Goal: Information Seeking & Learning: Check status

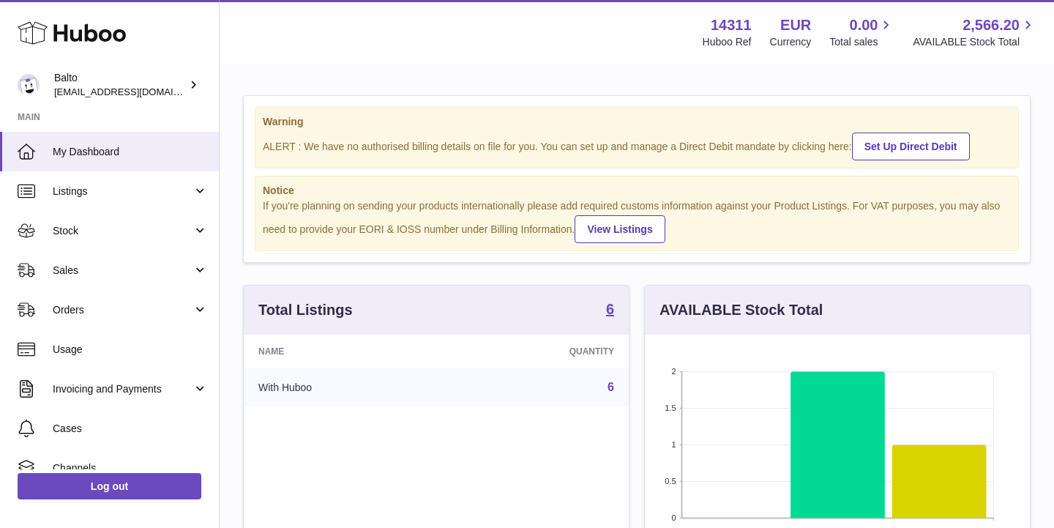
scroll to position [228, 385]
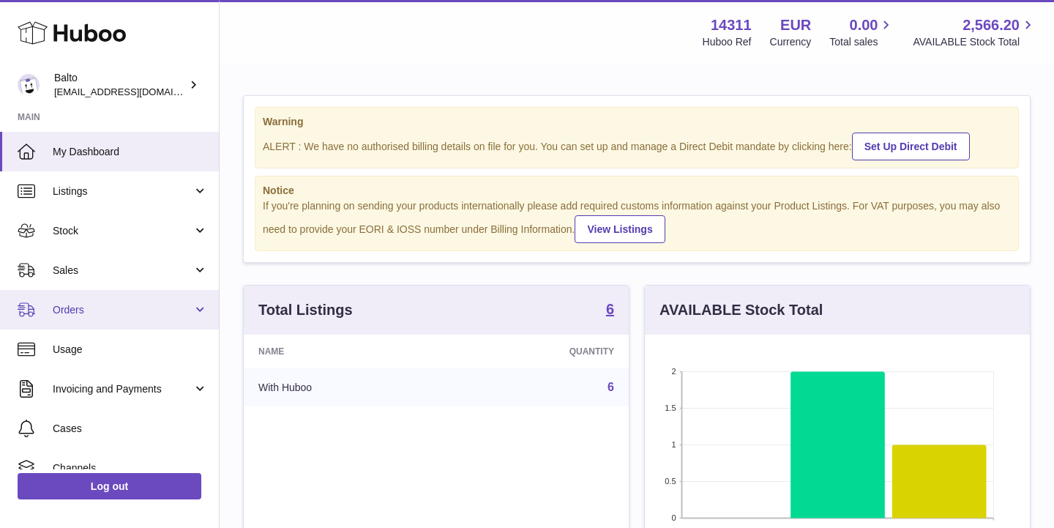
click at [93, 314] on span "Orders" at bounding box center [123, 310] width 140 height 14
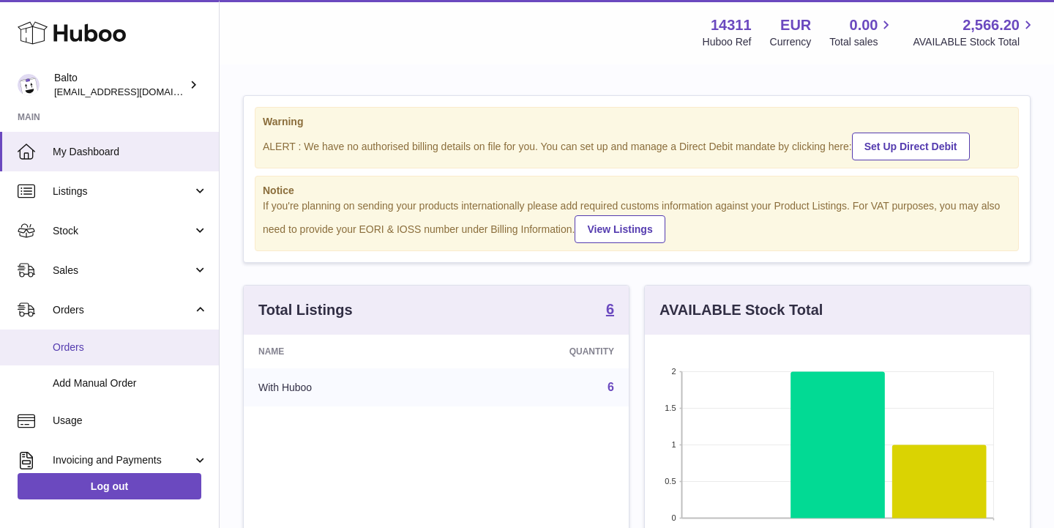
click at [83, 350] on span "Orders" at bounding box center [130, 347] width 155 height 14
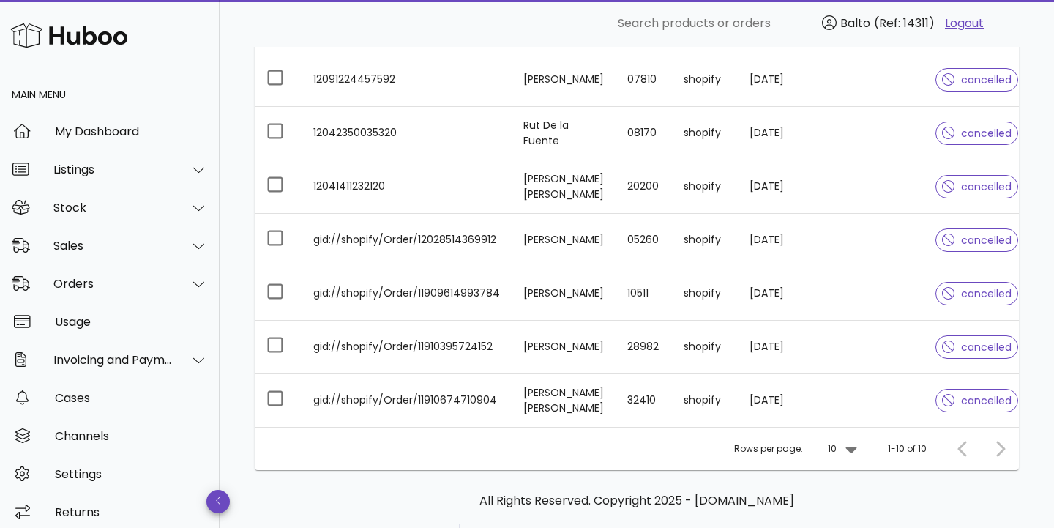
scroll to position [381, 0]
click at [843, 442] on icon at bounding box center [852, 448] width 18 height 18
click at [852, 494] on div "50" at bounding box center [848, 495] width 15 height 14
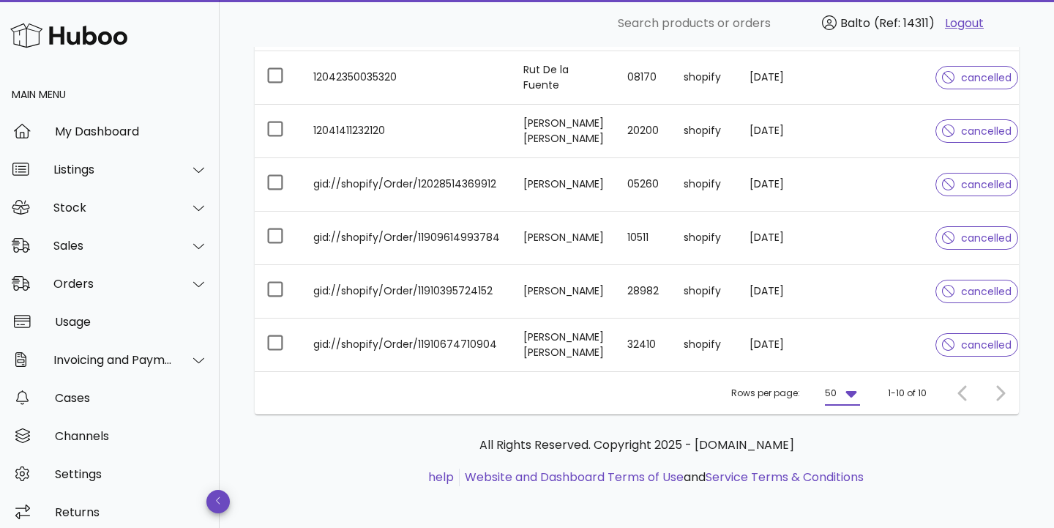
scroll to position [436, 0]
click at [997, 387] on div at bounding box center [997, 394] width 31 height 26
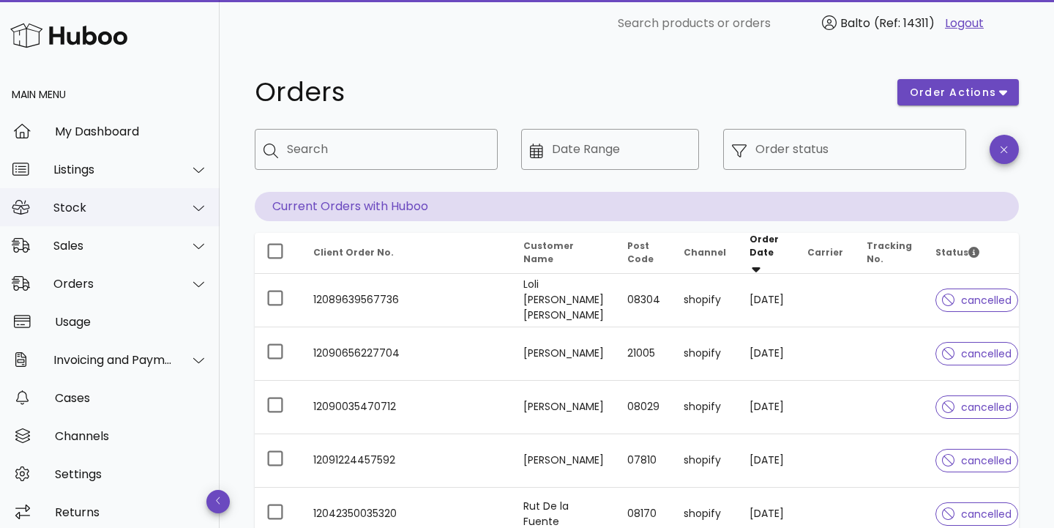
scroll to position [0, 0]
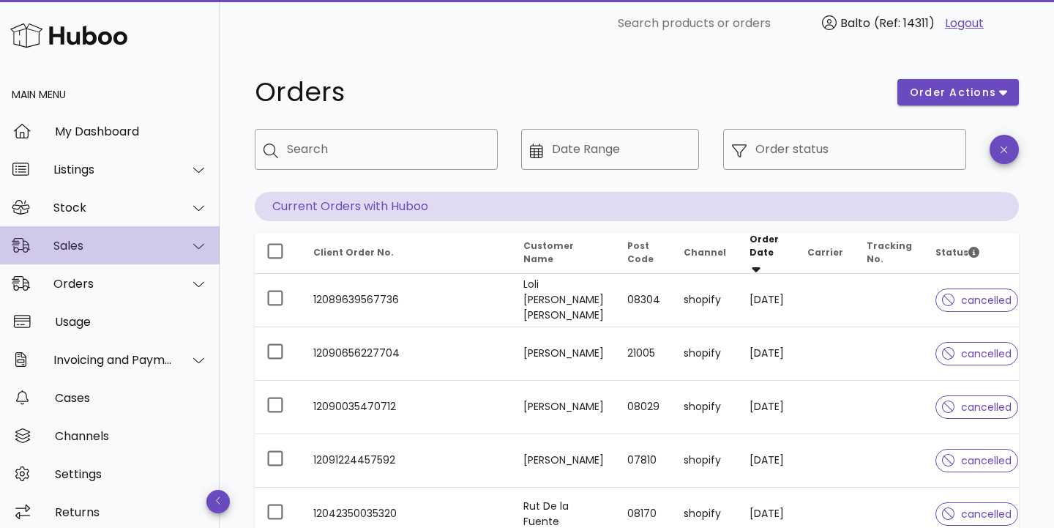
click at [103, 245] on div "Sales" at bounding box center [112, 246] width 119 height 14
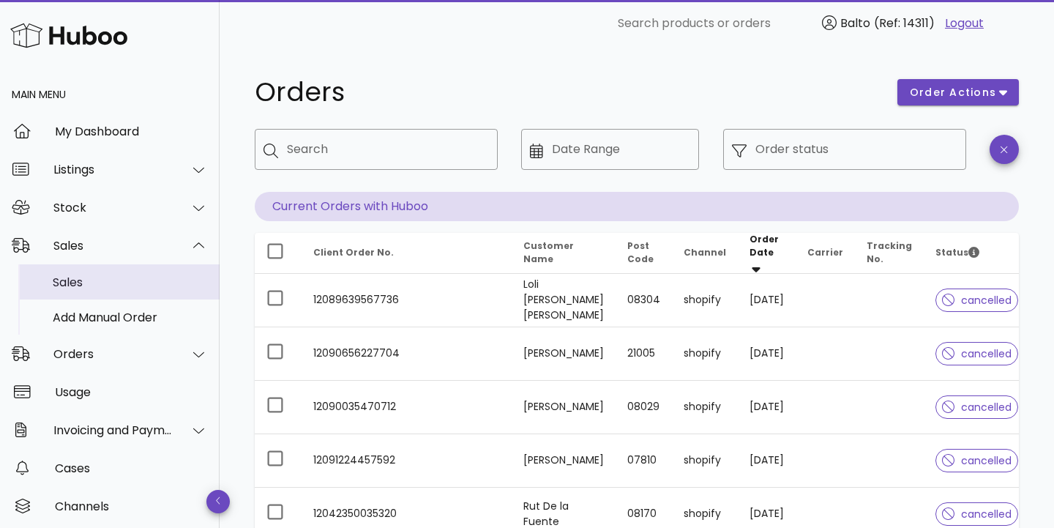
click at [86, 275] on div "Sales" at bounding box center [130, 282] width 155 height 14
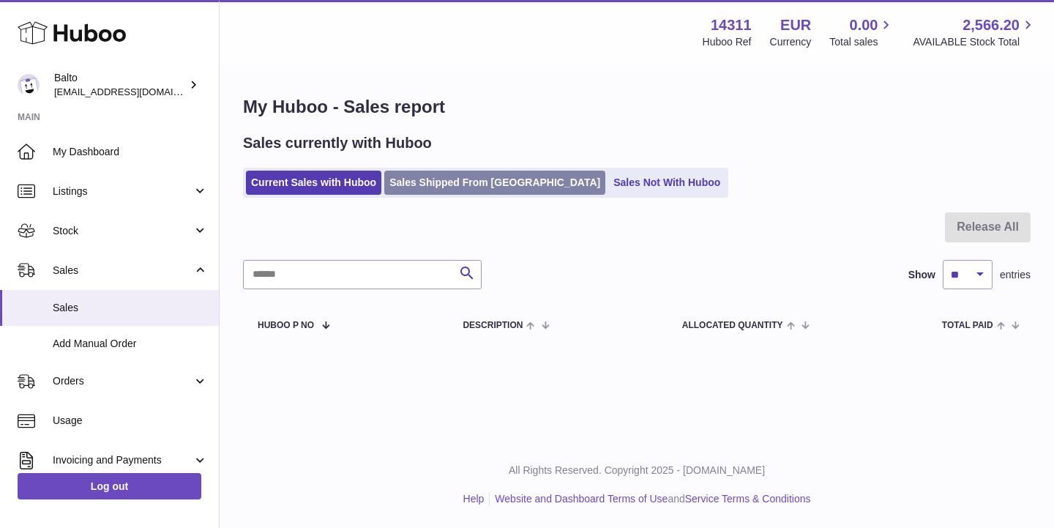
click at [484, 186] on link "Sales Shipped From Huboo" at bounding box center [494, 183] width 221 height 24
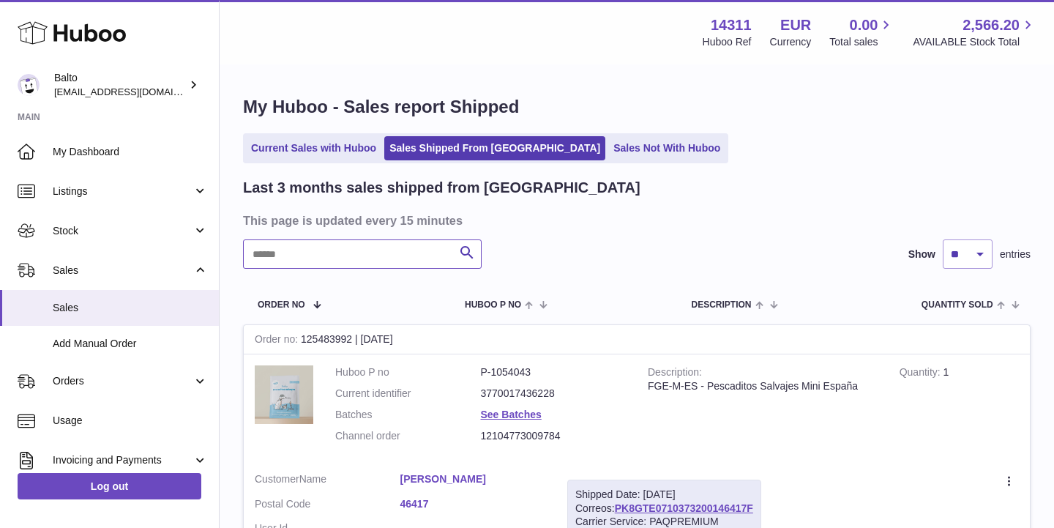
click at [362, 245] on input "text" at bounding box center [362, 253] width 239 height 29
paste input "******"
type input "********"
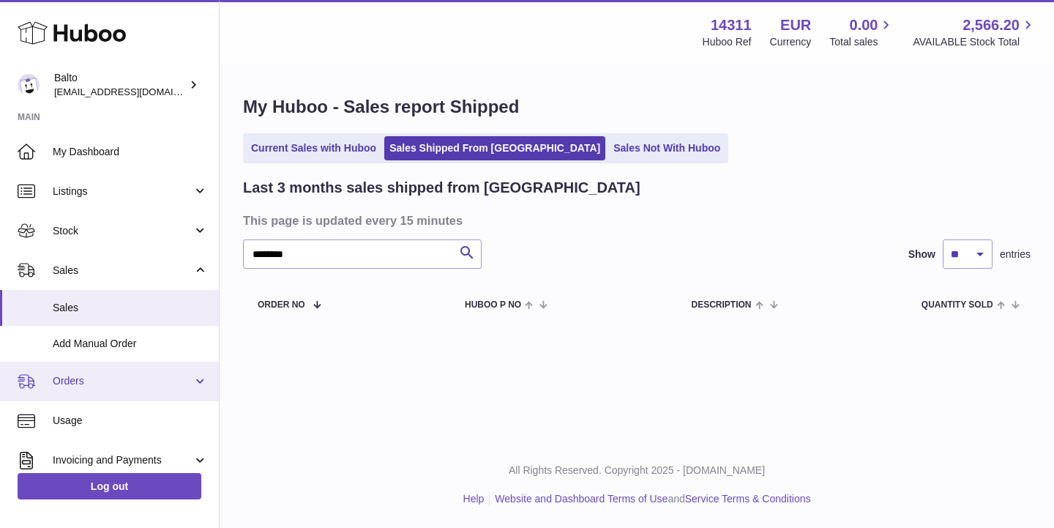
click at [97, 378] on span "Orders" at bounding box center [123, 381] width 140 height 14
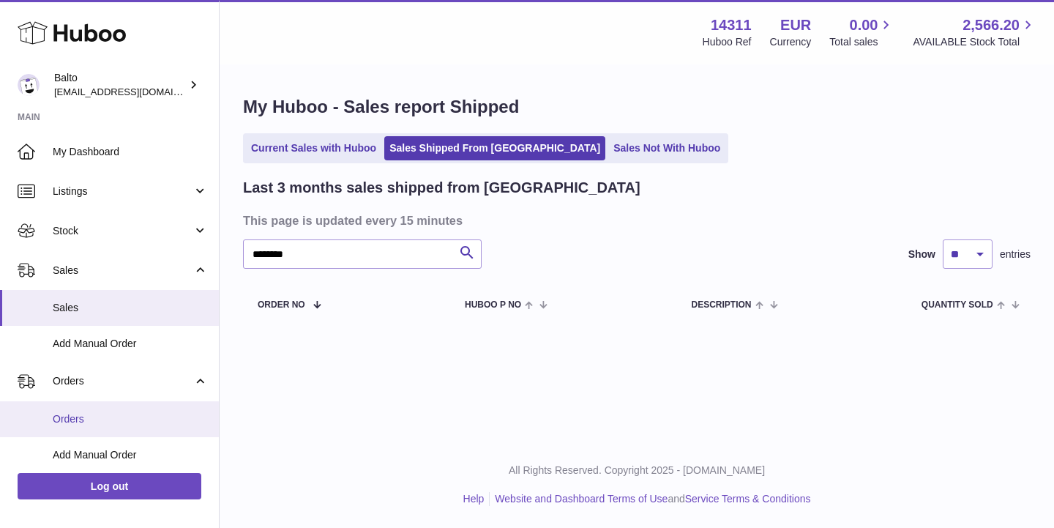
click at [89, 412] on span "Orders" at bounding box center [130, 419] width 155 height 14
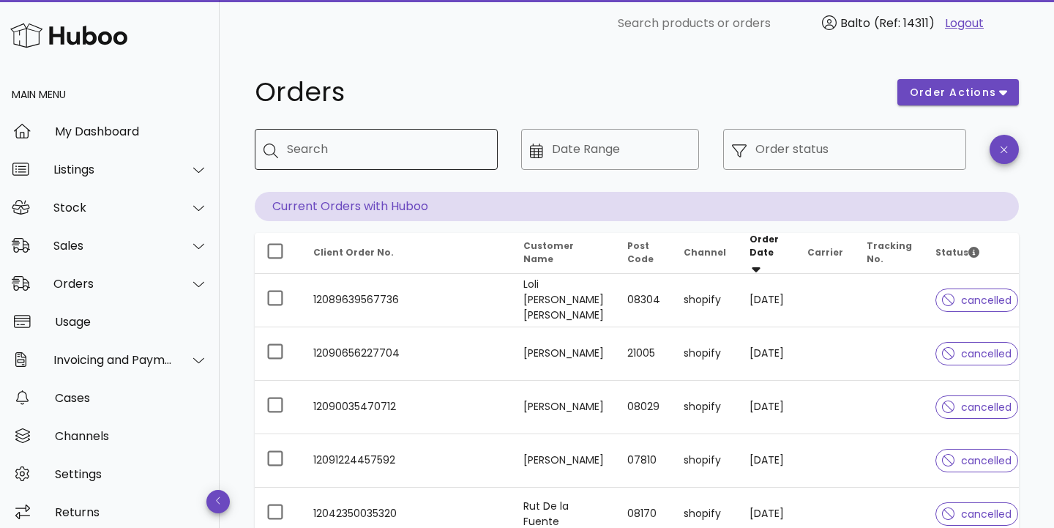
click at [411, 153] on input "Search" at bounding box center [386, 149] width 199 height 23
paste input "**********"
type input "**********"
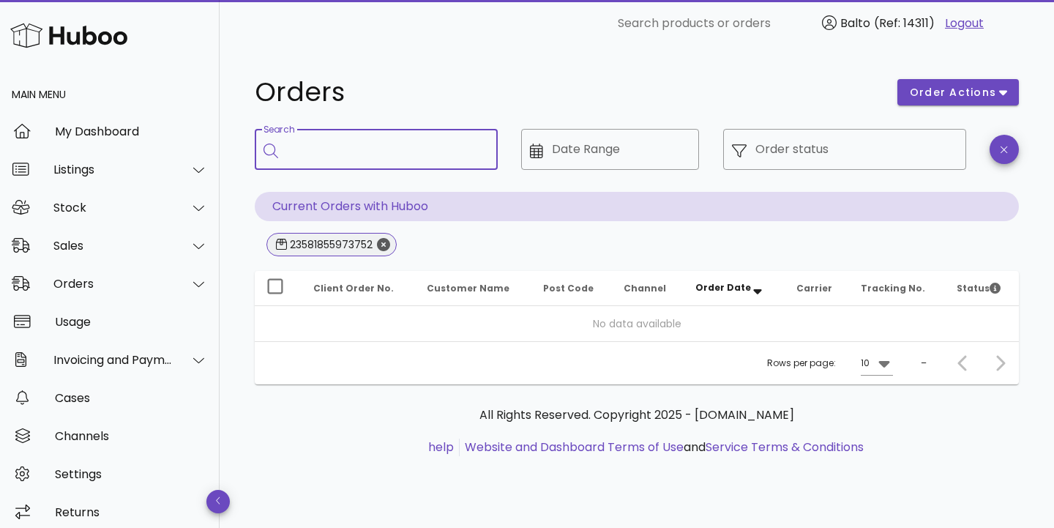
click at [378, 245] on icon "Close" at bounding box center [383, 244] width 13 height 13
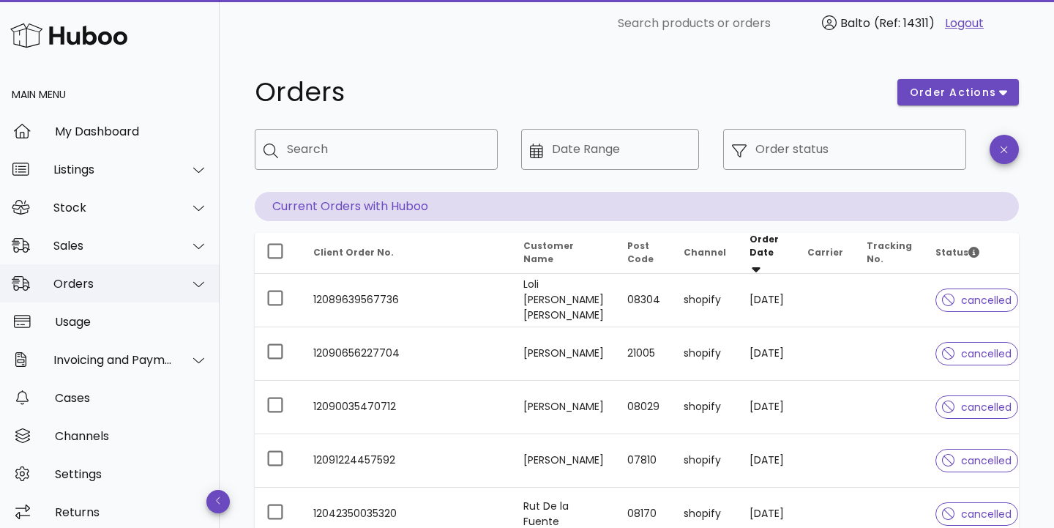
click at [109, 284] on div "Orders" at bounding box center [112, 284] width 119 height 14
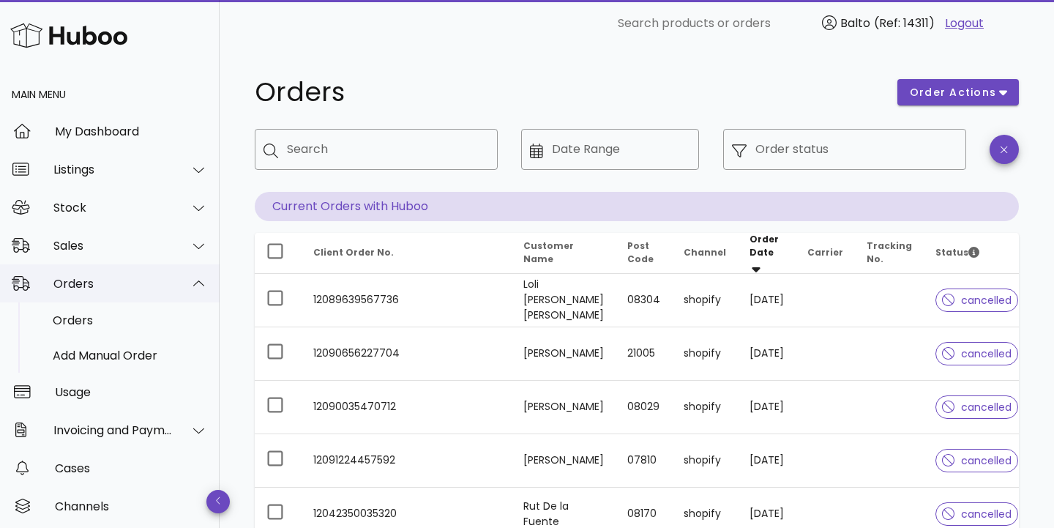
click at [107, 272] on div "Orders" at bounding box center [110, 283] width 220 height 38
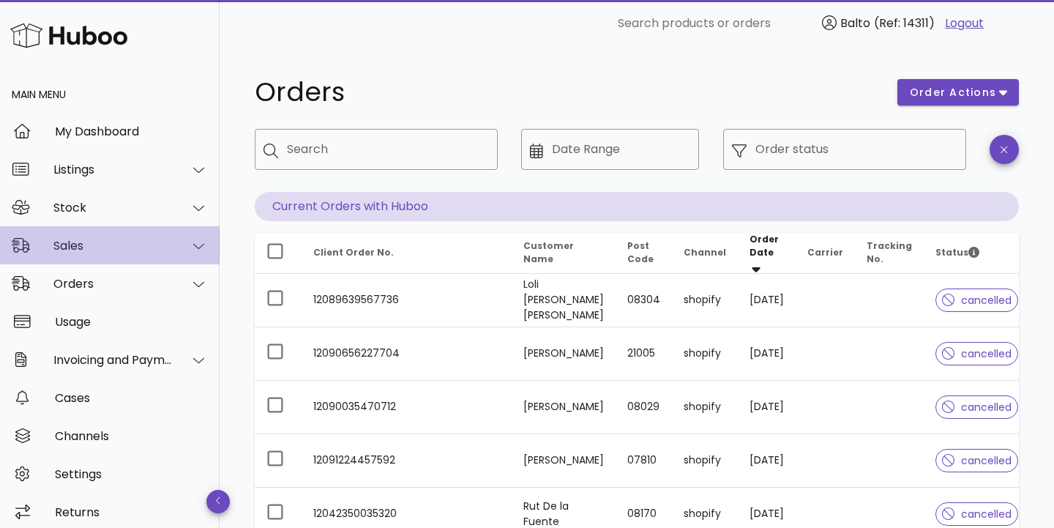
click at [118, 231] on div "Sales" at bounding box center [110, 245] width 220 height 38
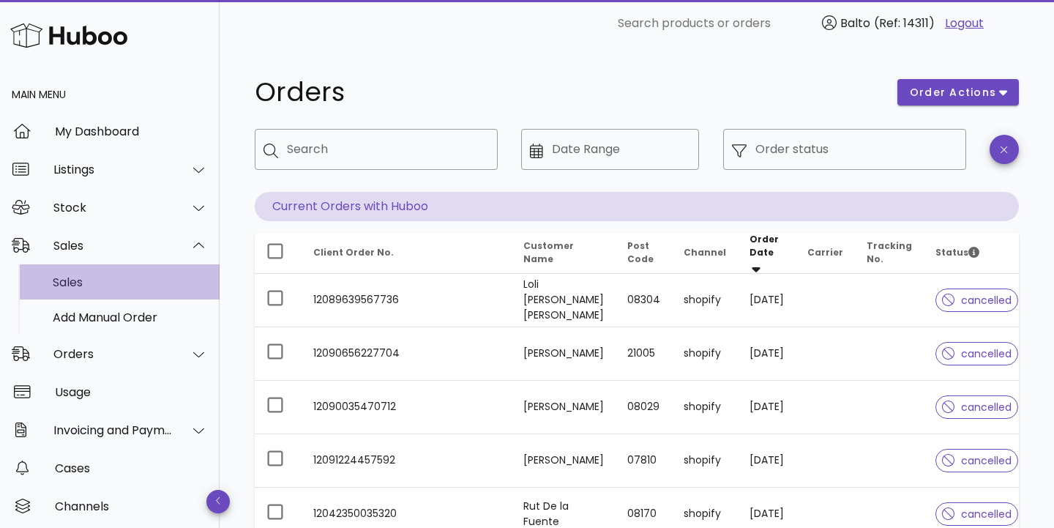
click at [75, 276] on div "Sales" at bounding box center [130, 282] width 155 height 14
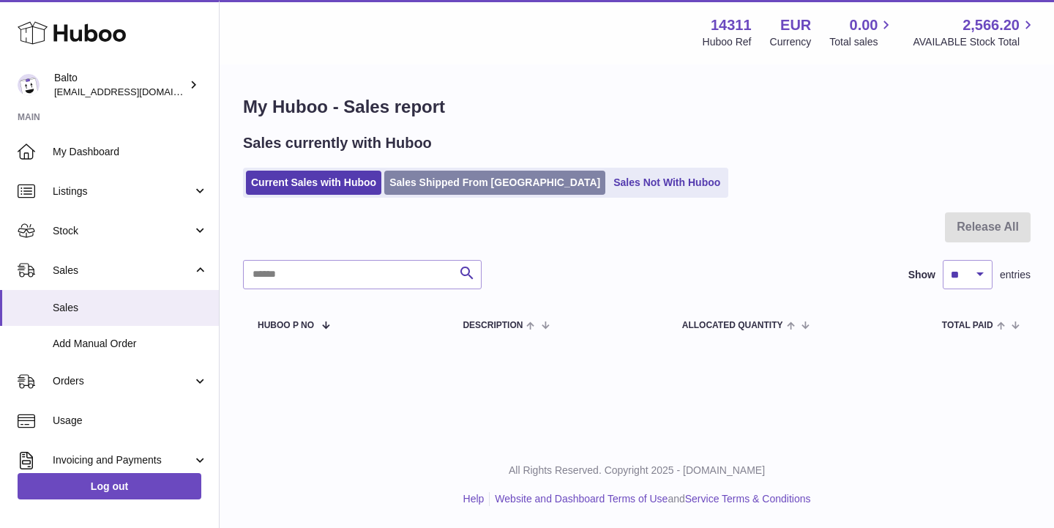
click at [470, 187] on link "Sales Shipped From [GEOGRAPHIC_DATA]" at bounding box center [494, 183] width 221 height 24
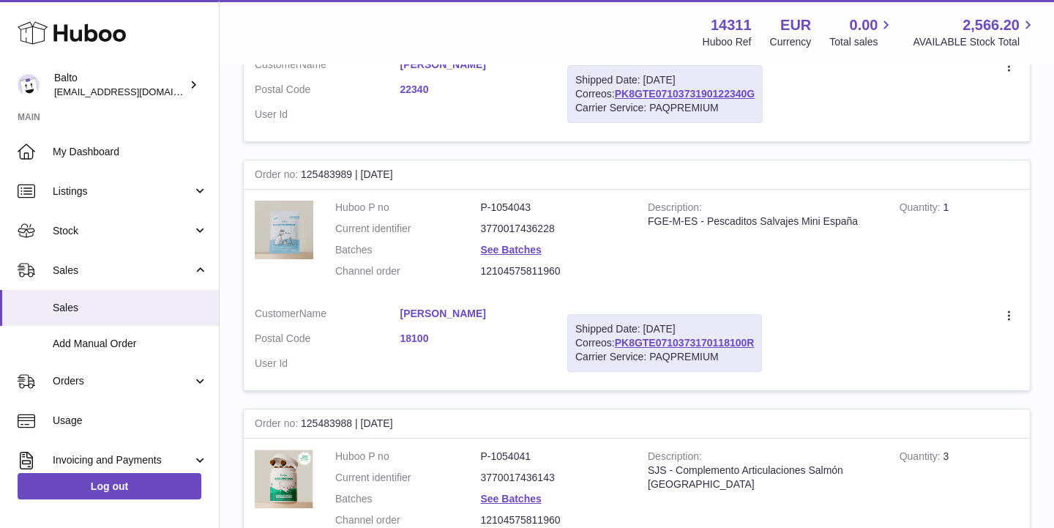
scroll to position [915, 0]
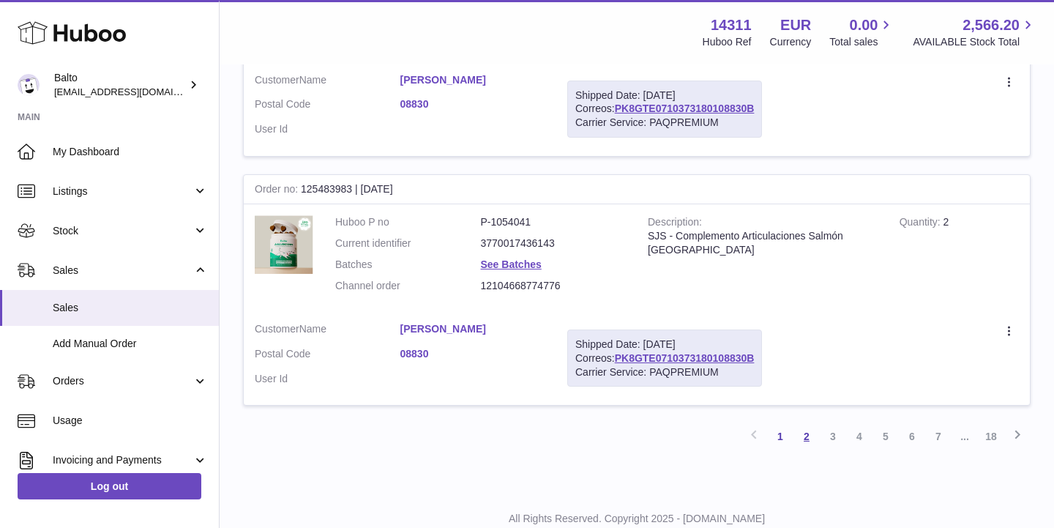
click at [802, 423] on link "2" at bounding box center [807, 436] width 26 height 26
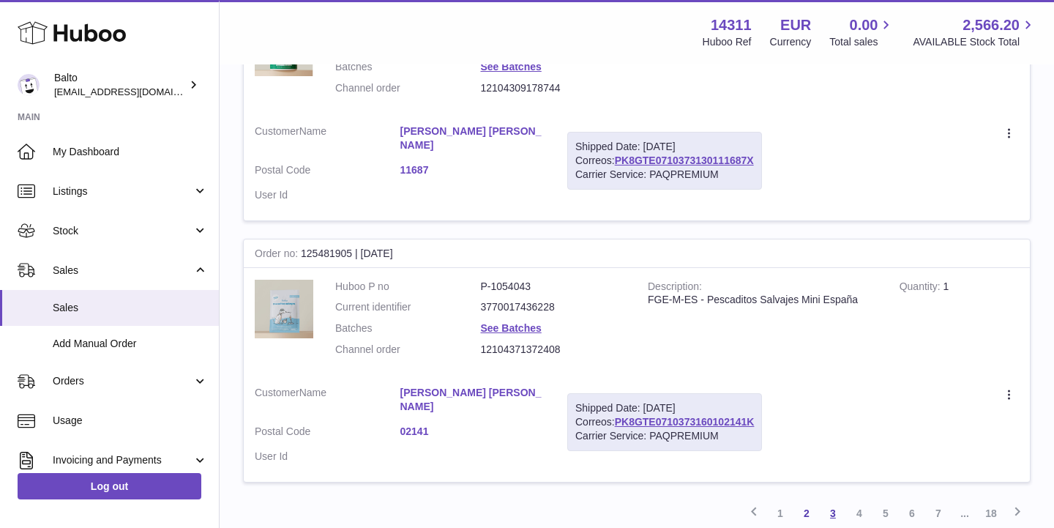
click at [832, 500] on link "3" at bounding box center [833, 513] width 26 height 26
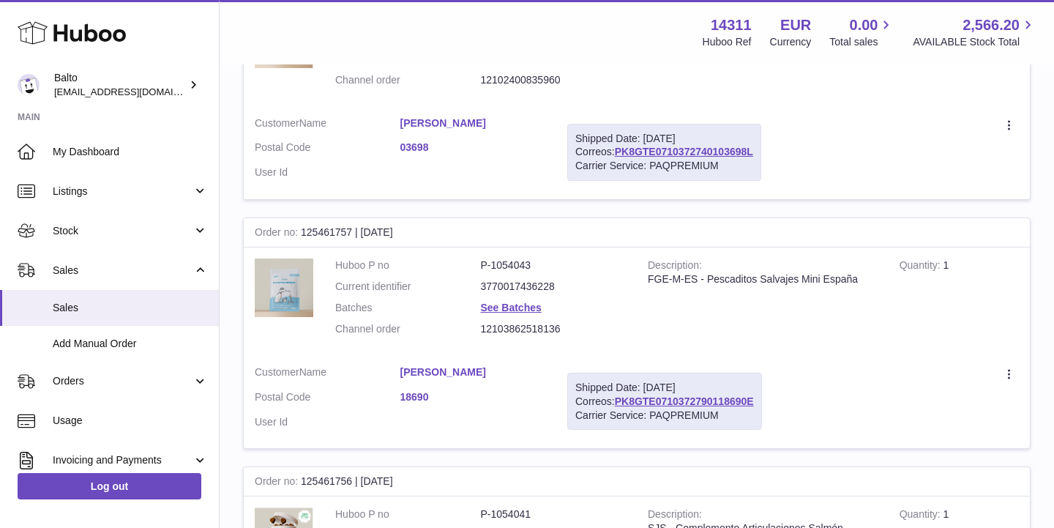
scroll to position [1639, 0]
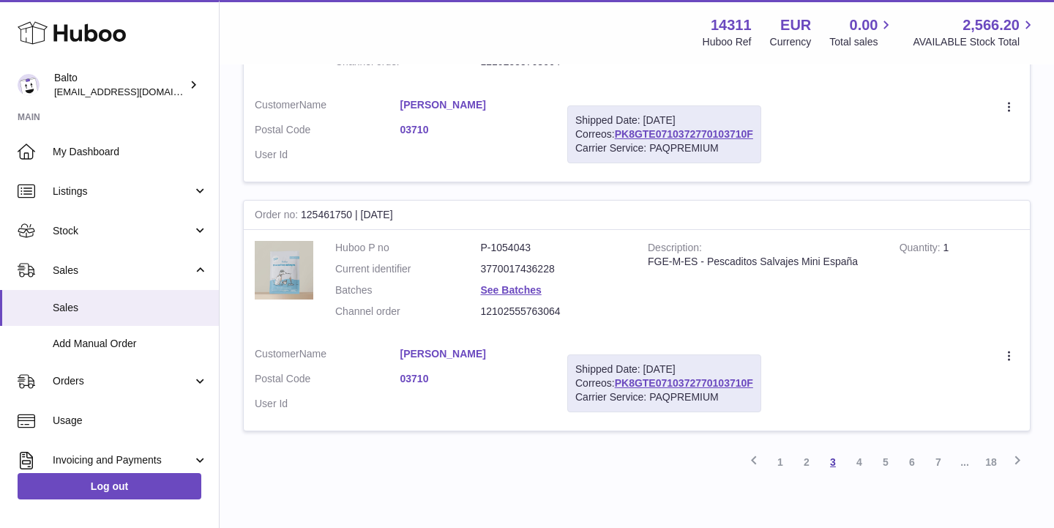
click at [843, 449] on link "3" at bounding box center [833, 462] width 26 height 26
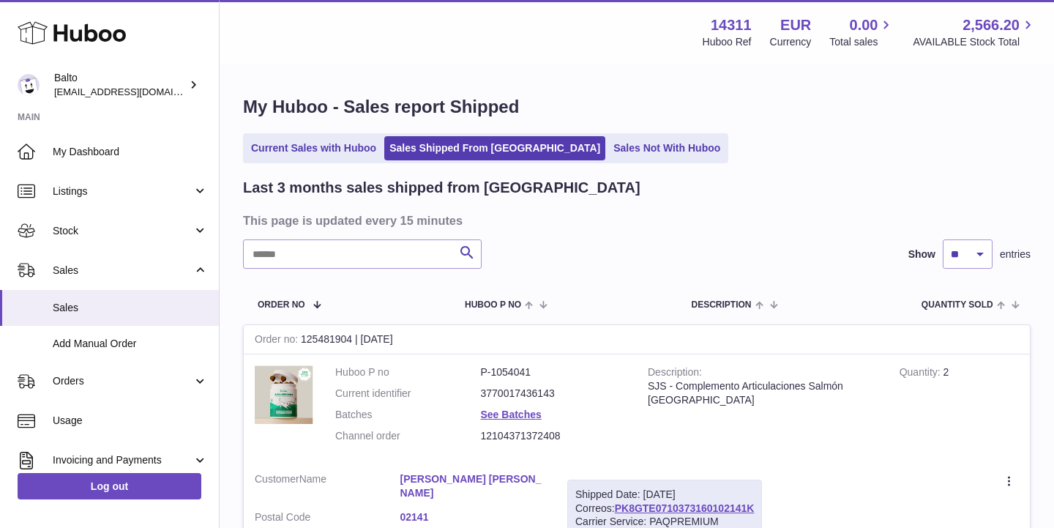
scroll to position [-1, 0]
select select "**"
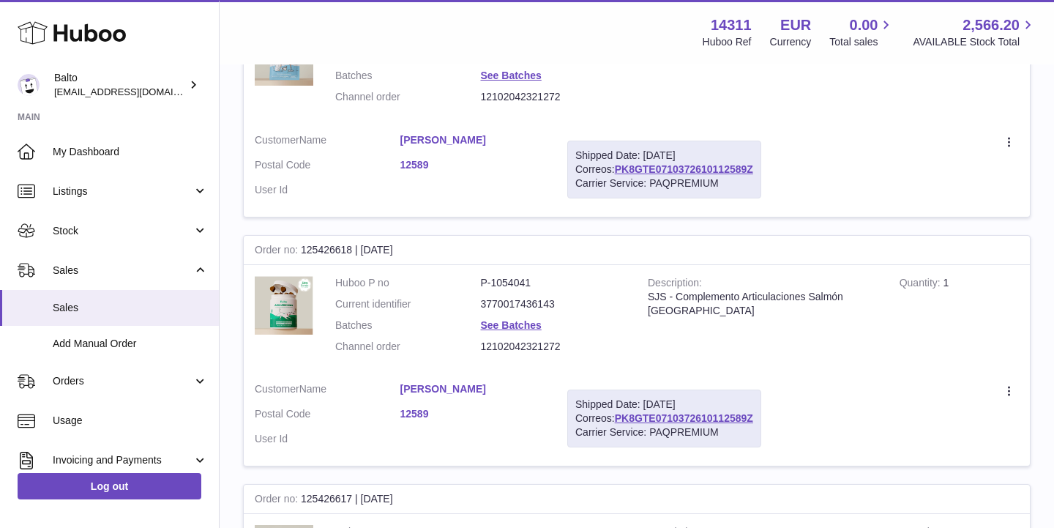
scroll to position [12219, 0]
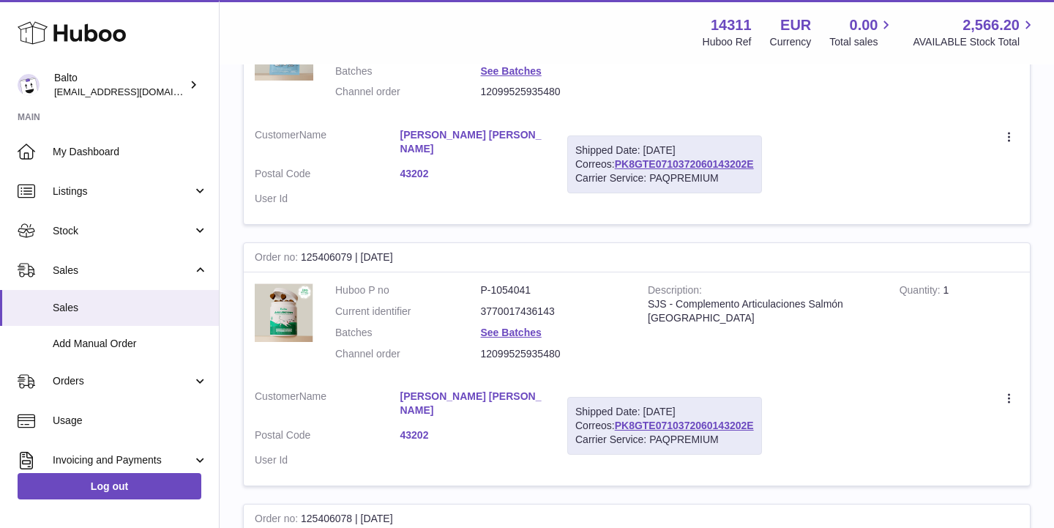
scroll to position [12207, 0]
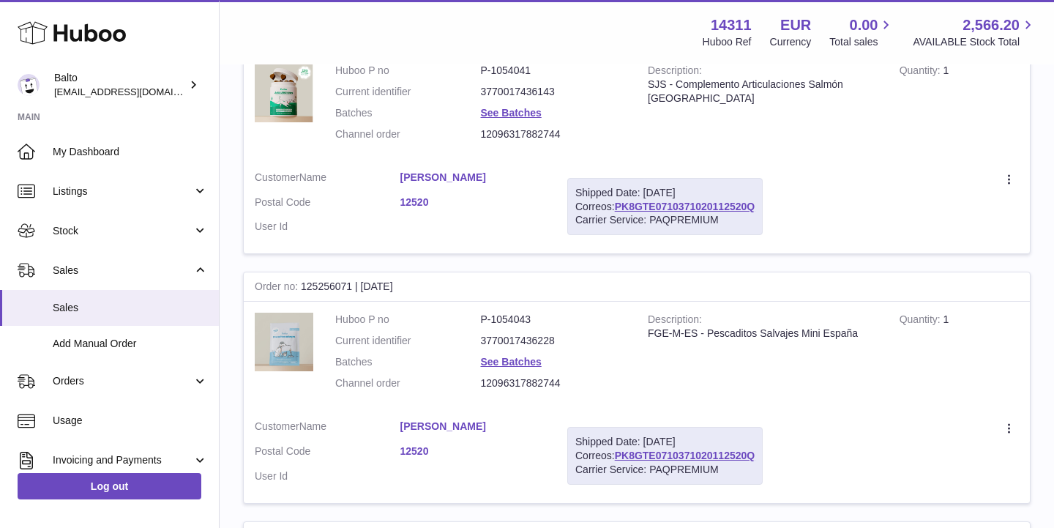
scroll to position [12242, 0]
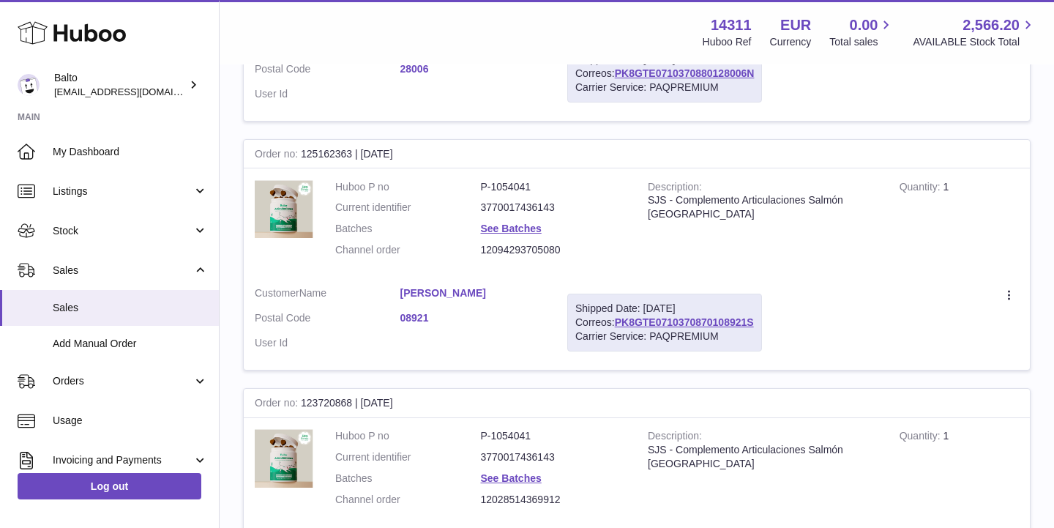
scroll to position [7282, 0]
